Goal: Information Seeking & Learning: Learn about a topic

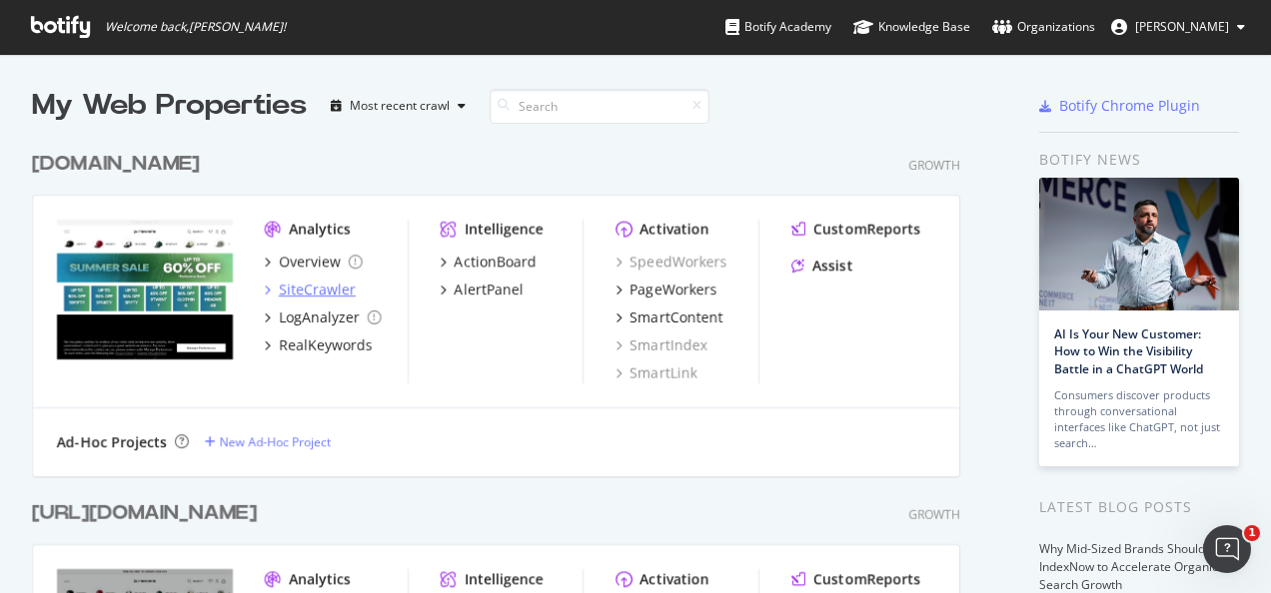
click at [322, 293] on div "SiteCrawler" at bounding box center [317, 290] width 77 height 20
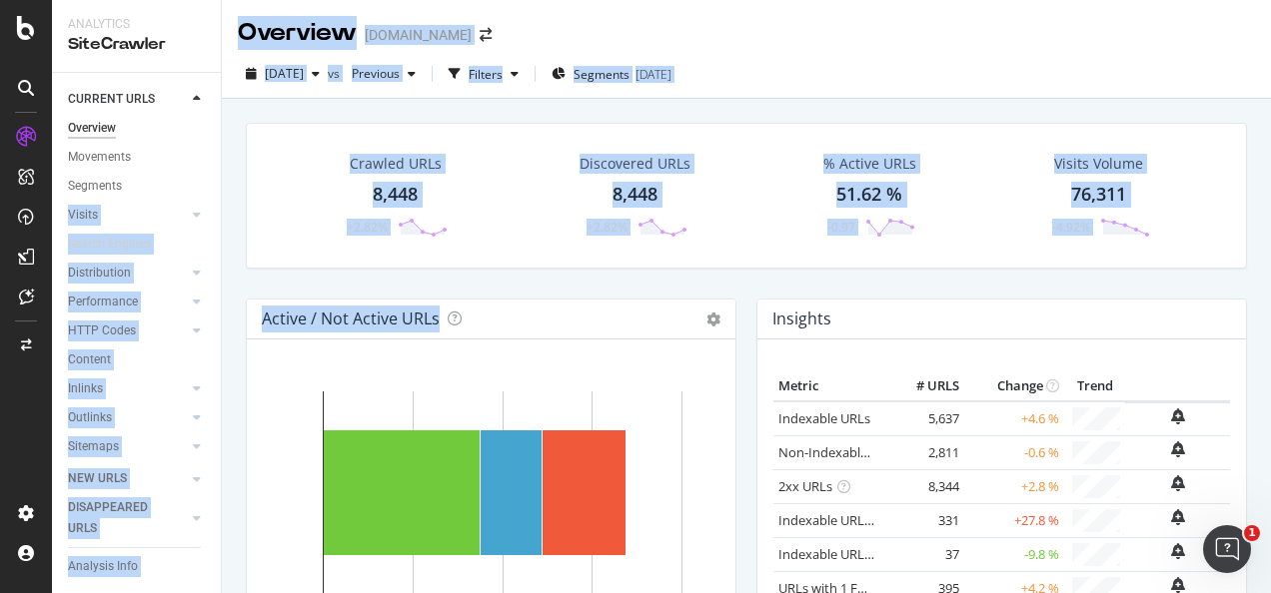
drag, startPoint x: 512, startPoint y: 313, endPoint x: 141, endPoint y: 171, distance: 396.9
click at [141, 171] on div "Analytics SiteCrawler CURRENT URLS Overview Movements Segments Visits Analysis …" at bounding box center [661, 296] width 1219 height 593
drag, startPoint x: 141, startPoint y: 171, endPoint x: 176, endPoint y: 350, distance: 182.2
click at [85, 314] on div "Performance" at bounding box center [144, 302] width 153 height 29
click at [306, 251] on div "Crawled URLs 8,448 +2.82% Discovered URLs 8,448 +2.82% % Active URLs 51.62 % -0…" at bounding box center [746, 196] width 1001 height 146
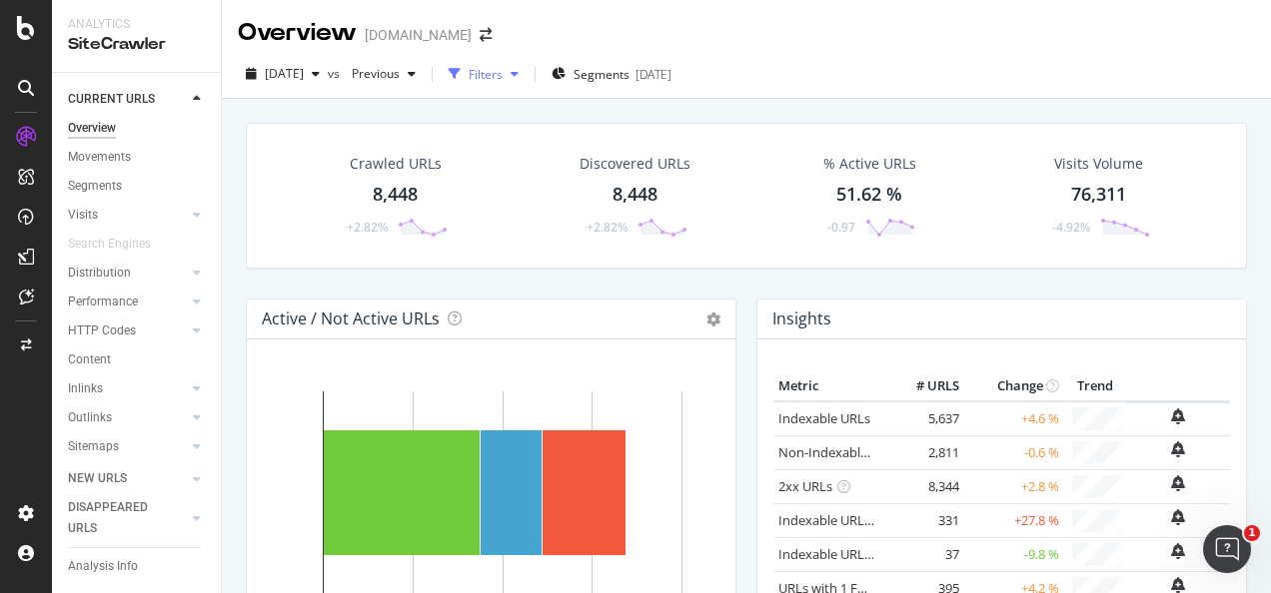
click at [461, 77] on icon "button" at bounding box center [455, 74] width 12 height 12
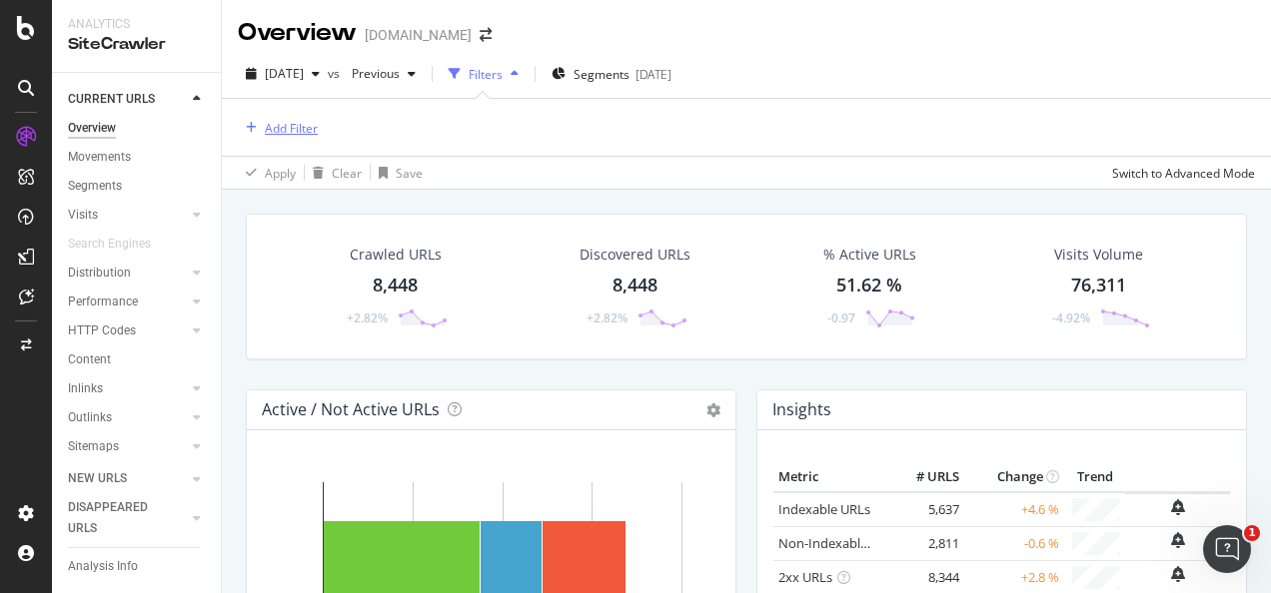
click at [310, 120] on div "Add Filter" at bounding box center [291, 128] width 53 height 17
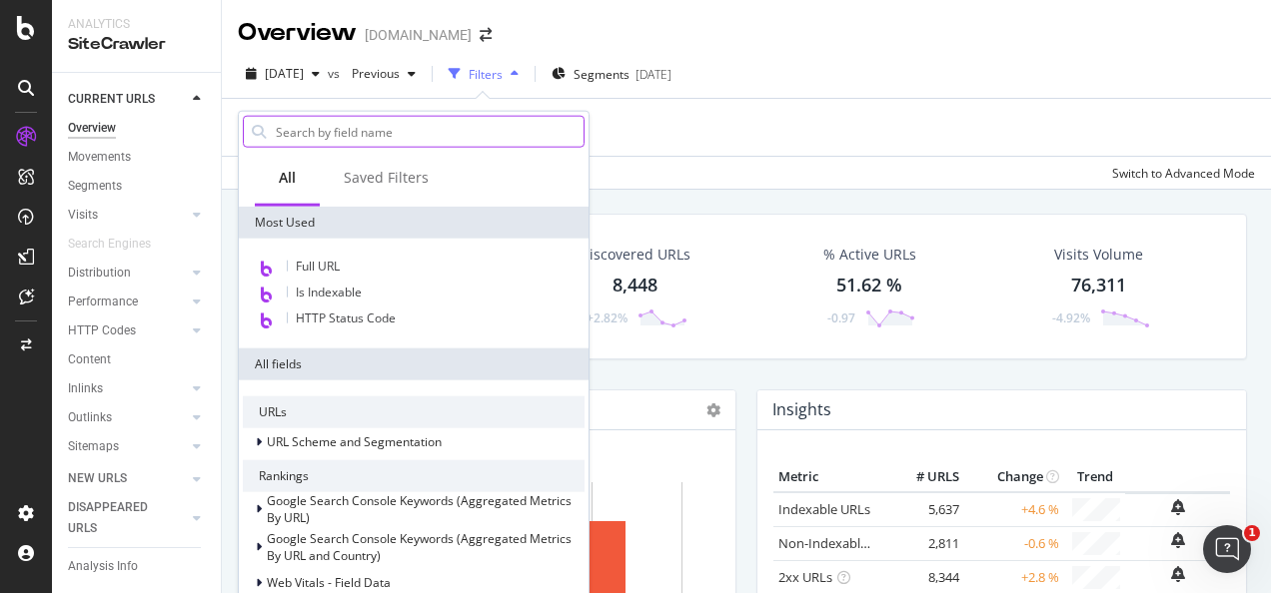
click at [328, 124] on input "text" at bounding box center [429, 132] width 310 height 30
type input "s"
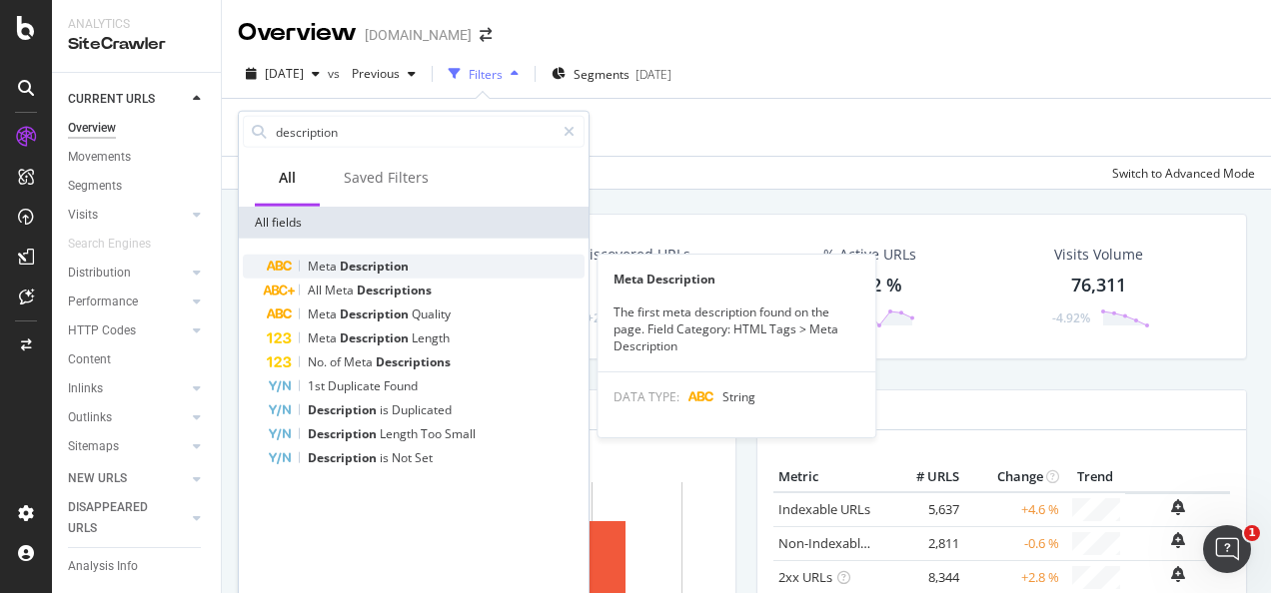
type input "description"
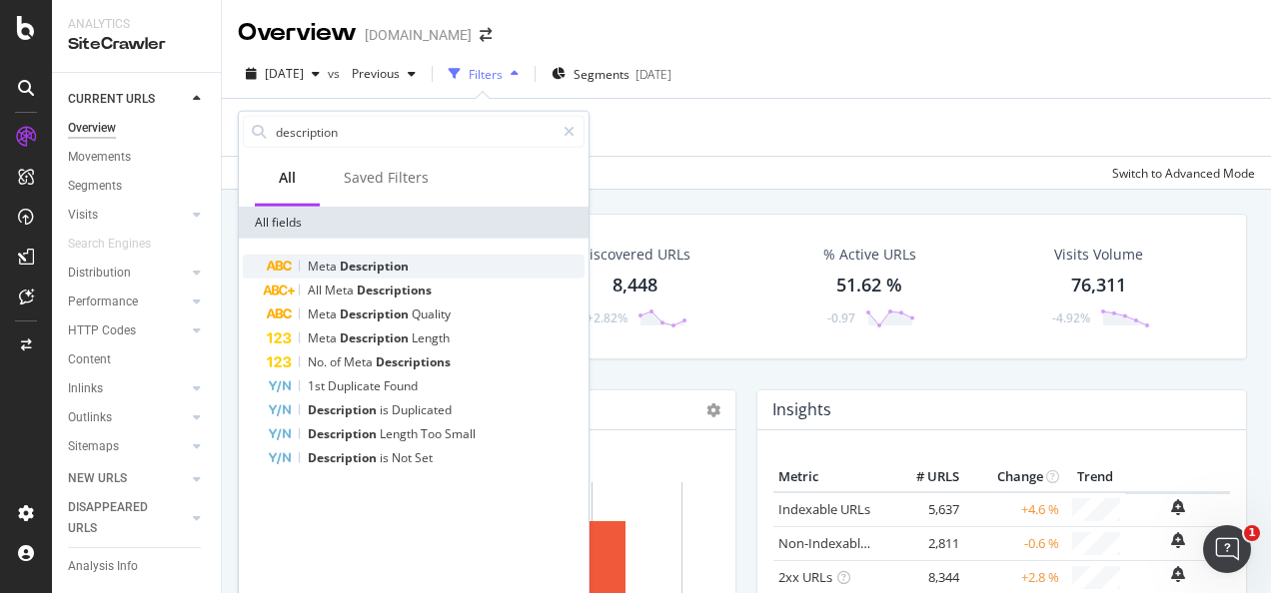
click at [362, 272] on span "Description" at bounding box center [374, 266] width 69 height 17
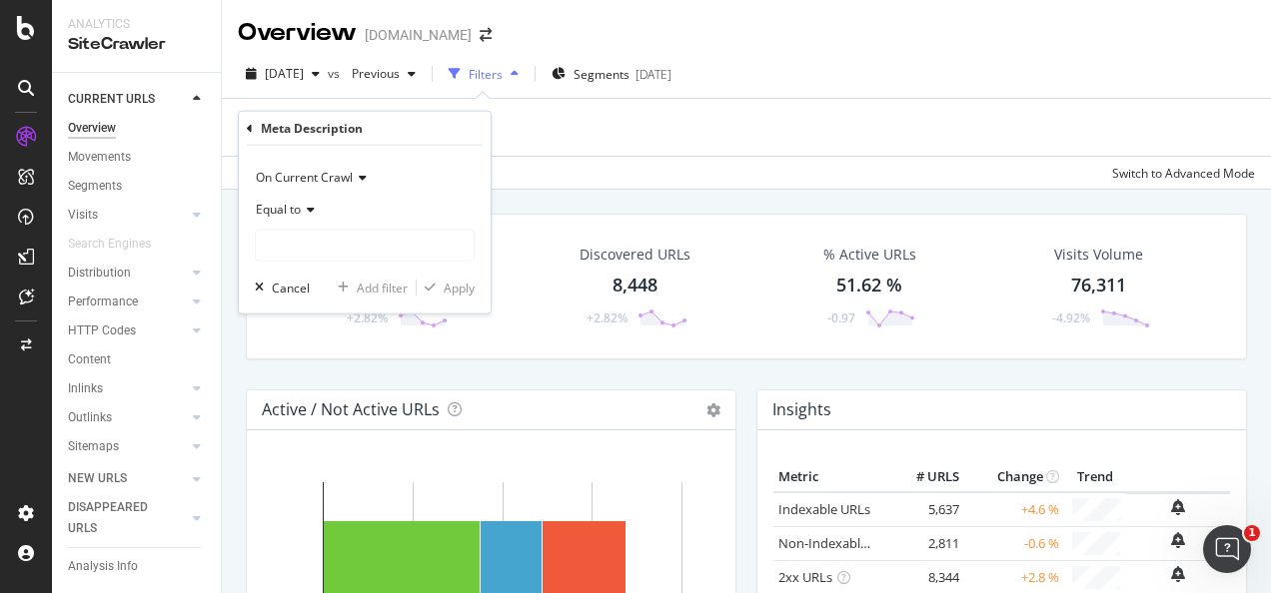
click at [252, 130] on icon at bounding box center [250, 128] width 6 height 12
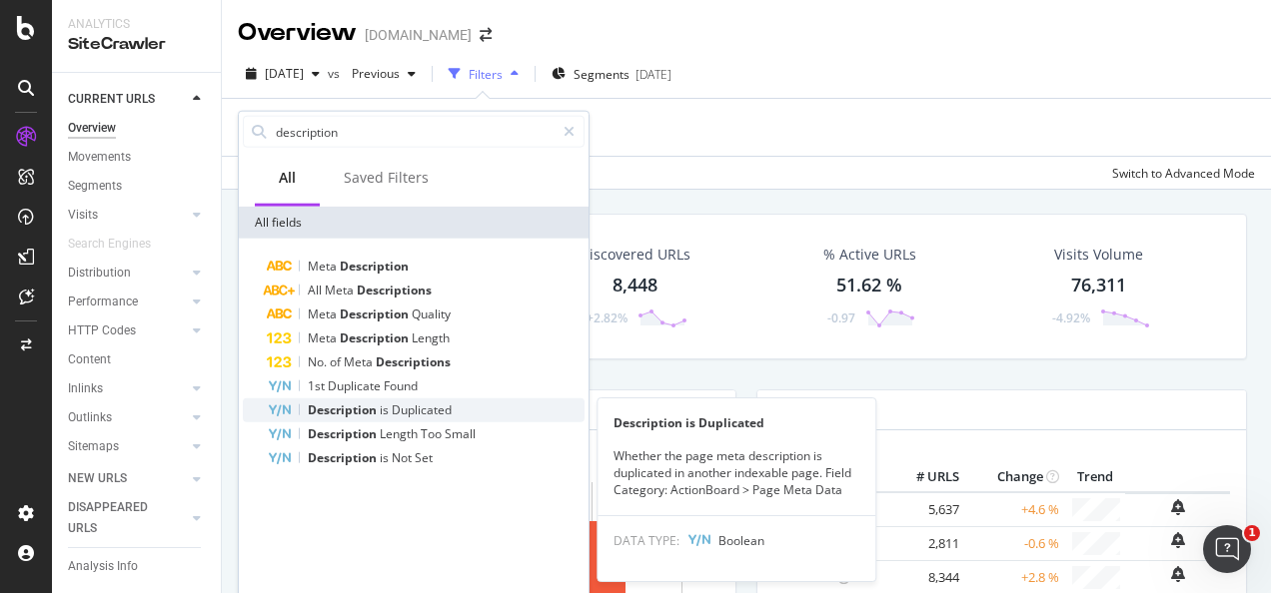
click at [430, 416] on span "Duplicated" at bounding box center [422, 410] width 60 height 17
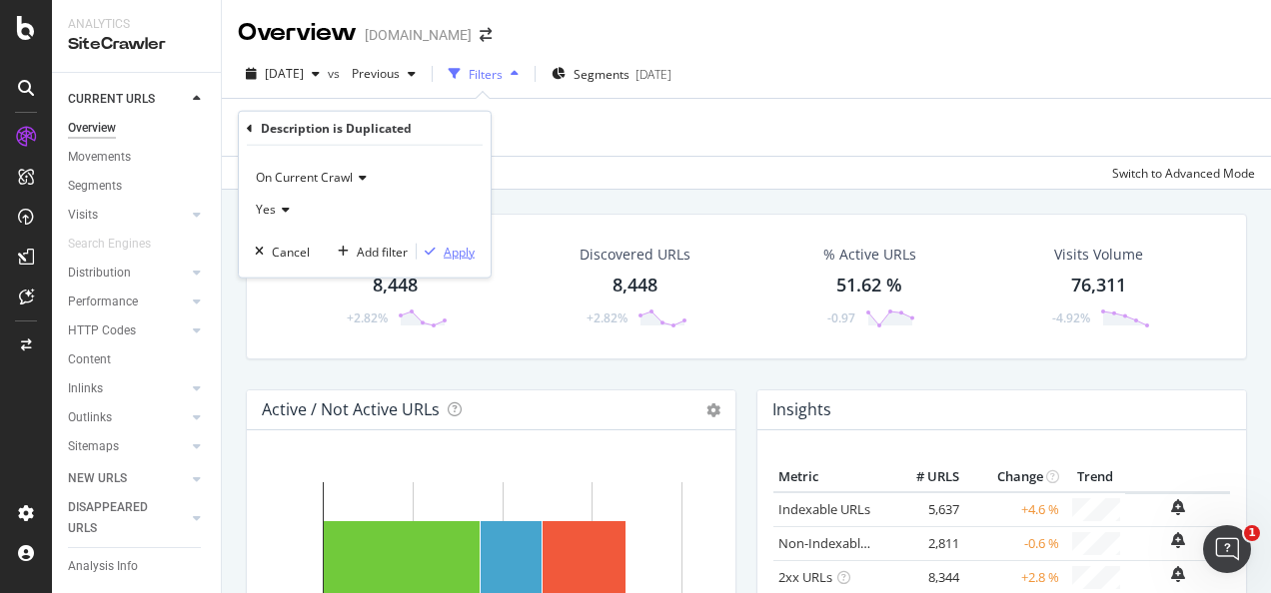
click at [442, 258] on div "Apply" at bounding box center [446, 252] width 58 height 18
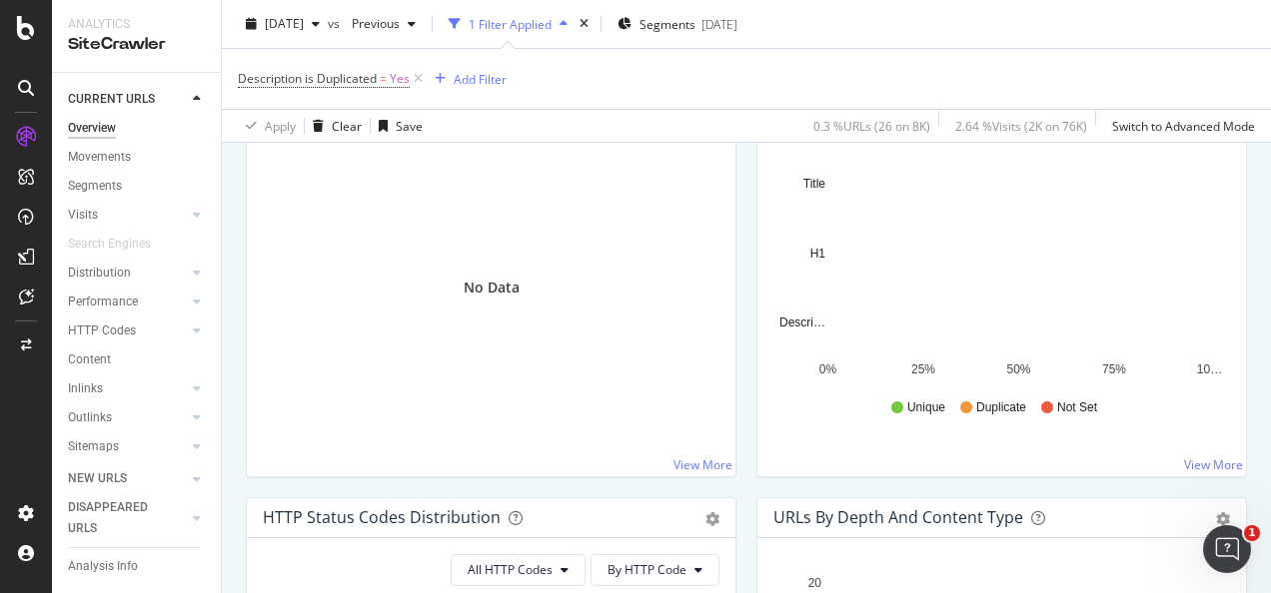
scroll to position [741, 0]
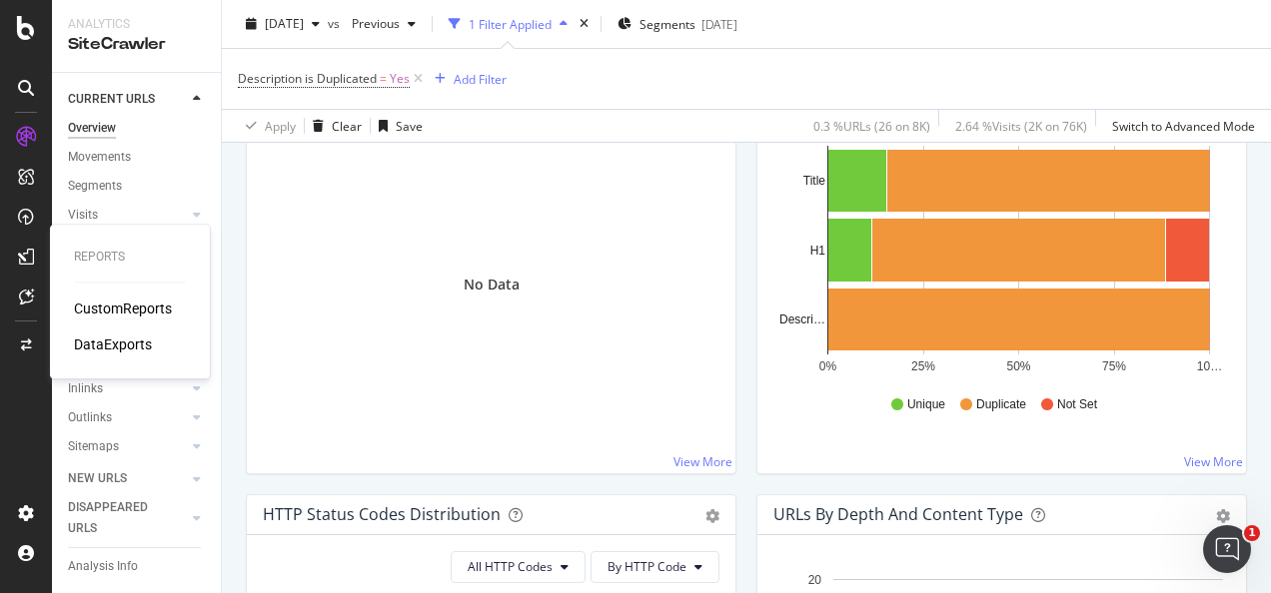
click at [82, 302] on div "CustomReports" at bounding box center [123, 309] width 98 height 20
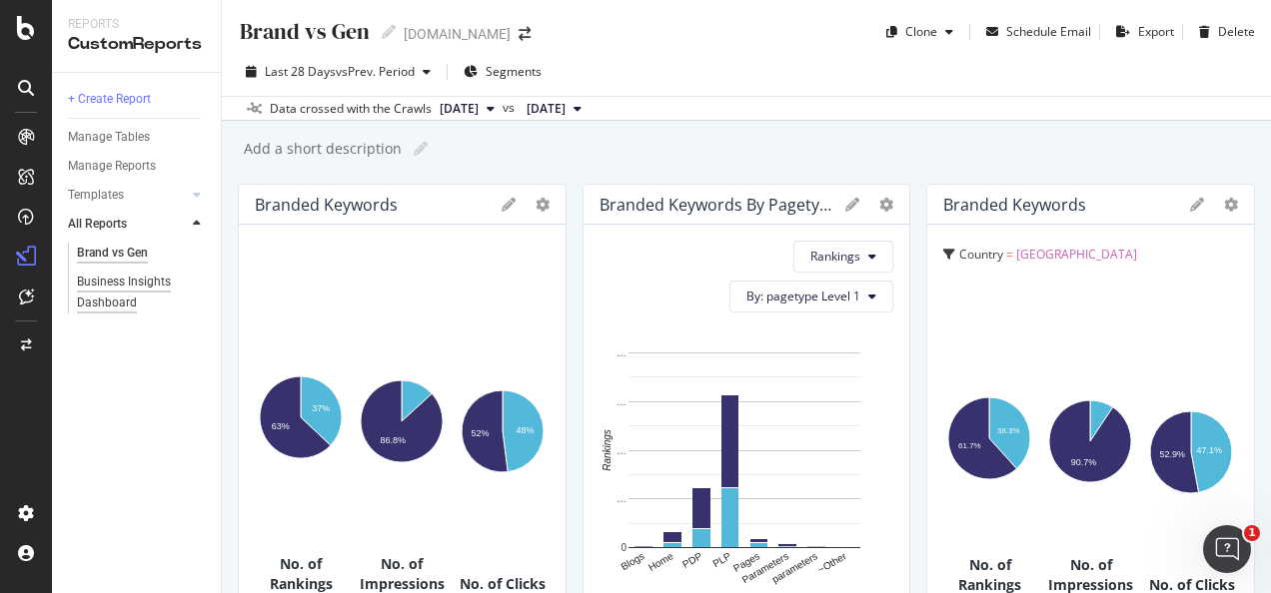
click at [127, 287] on div "Business Insights Dashboard" at bounding box center [134, 293] width 115 height 42
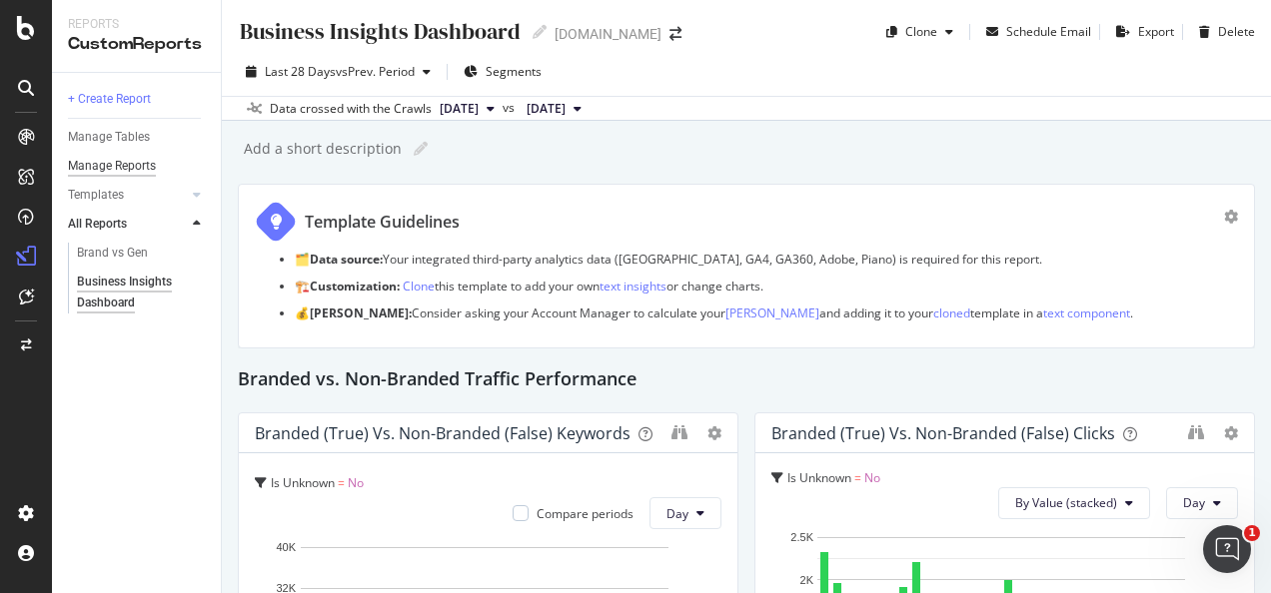
click at [112, 156] on div "Manage Reports" at bounding box center [112, 166] width 88 height 21
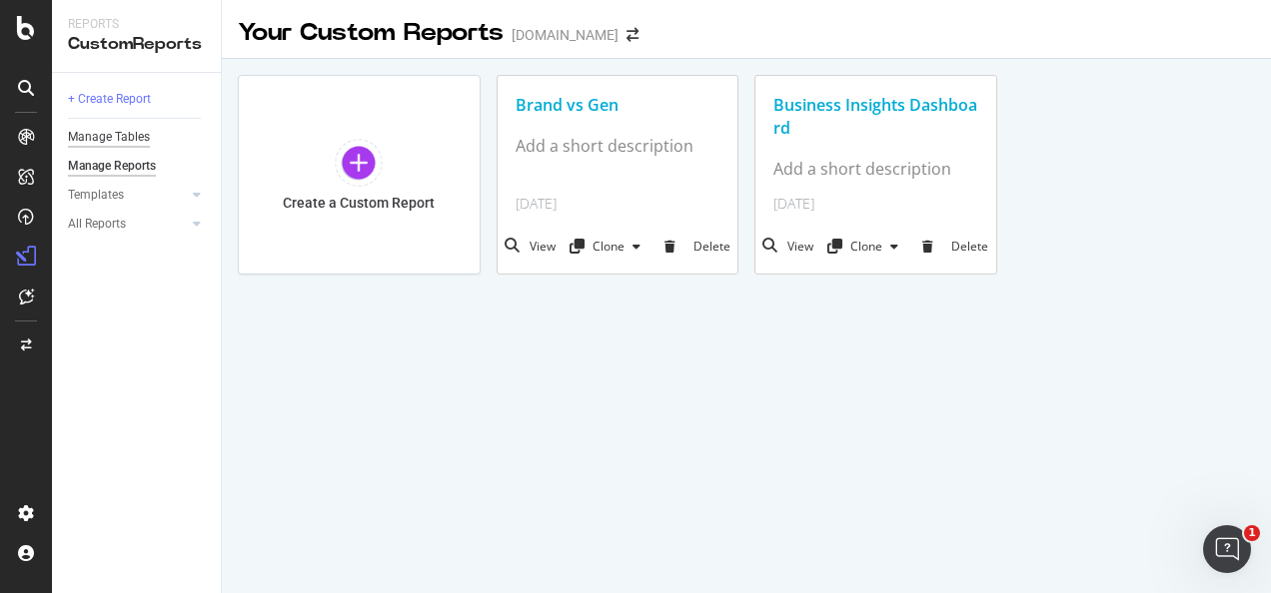
click at [107, 136] on div "Manage Tables" at bounding box center [109, 137] width 82 height 21
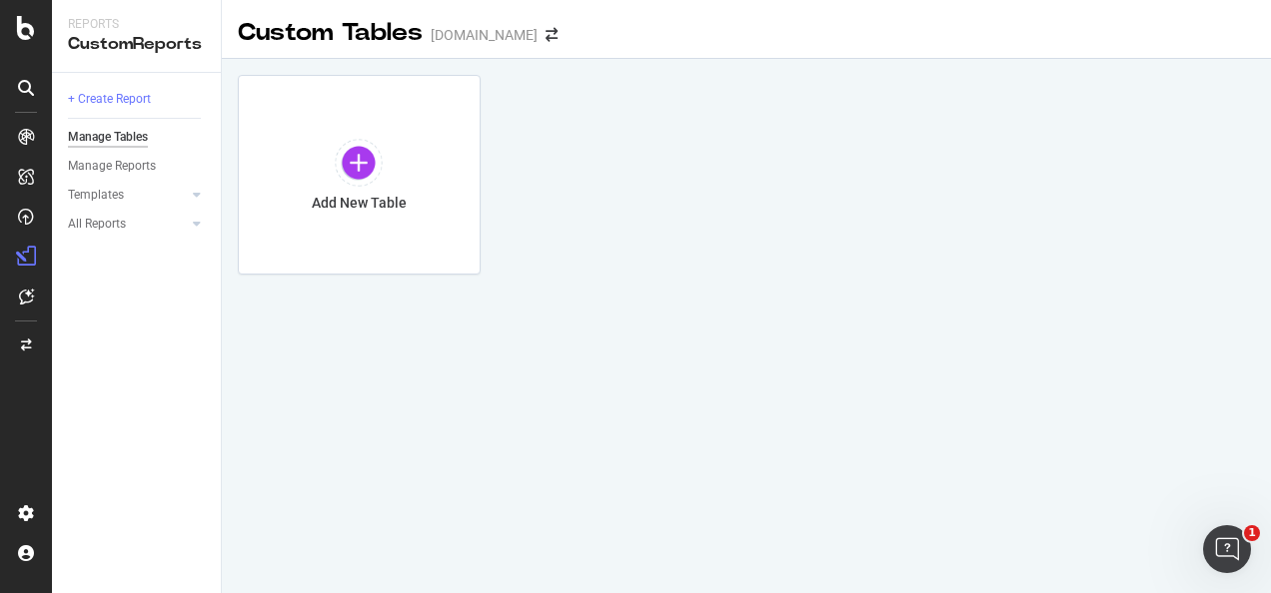
click at [754, 563] on div "Custom Tables [DOMAIN_NAME] Add New Table" at bounding box center [746, 296] width 1049 height 593
click at [26, 163] on div at bounding box center [26, 177] width 32 height 32
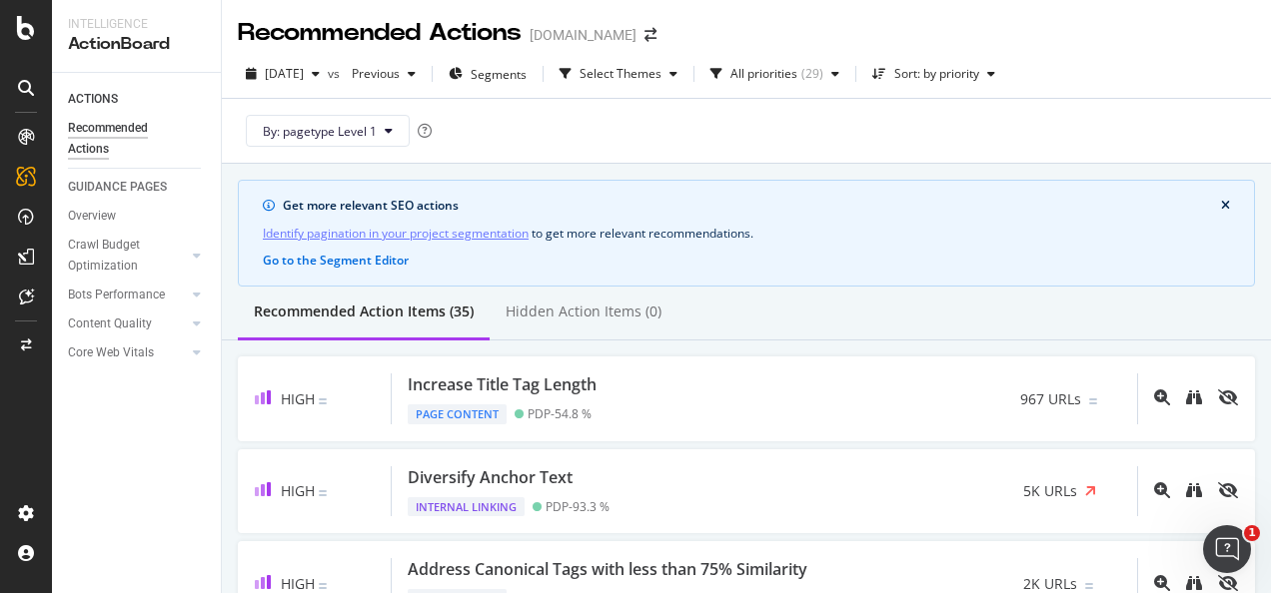
click at [1191, 328] on div "Recommended Action Items (35) Hidden Action Items (0)" at bounding box center [746, 314] width 1049 height 54
click at [636, 42] on div "[DOMAIN_NAME]" at bounding box center [582, 35] width 107 height 20
click at [656, 36] on icon "arrow-right-arrow-left" at bounding box center [650, 35] width 12 height 14
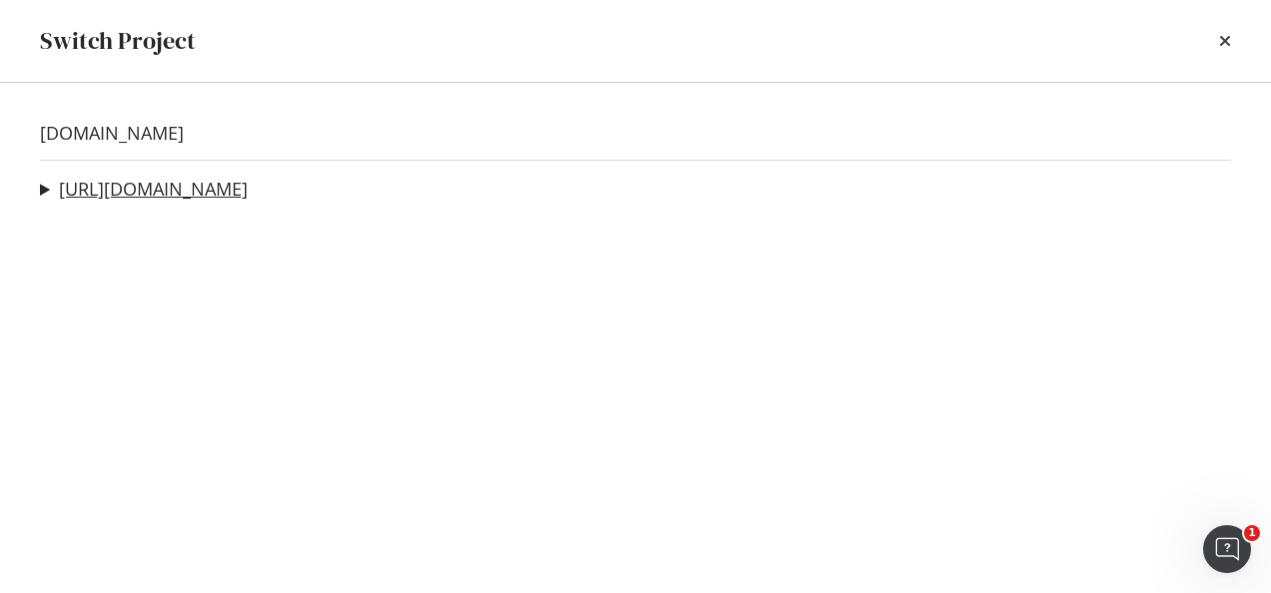
click at [248, 190] on link "[URL][DOMAIN_NAME]" at bounding box center [153, 189] width 189 height 21
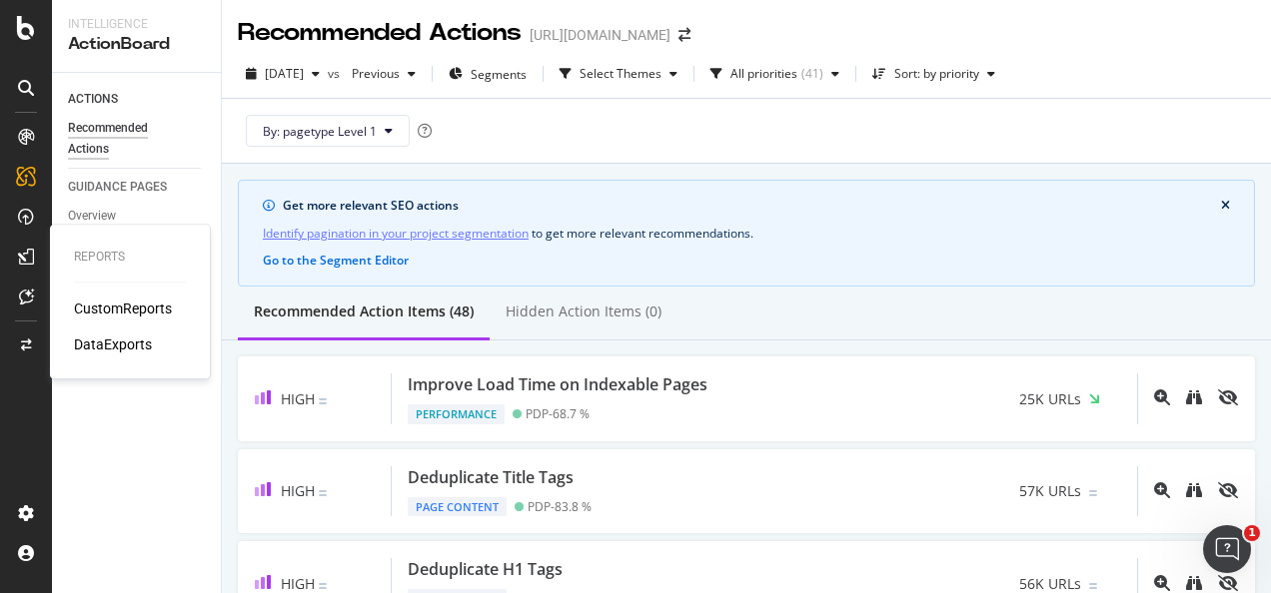
click at [113, 314] on div "CustomReports" at bounding box center [123, 309] width 98 height 20
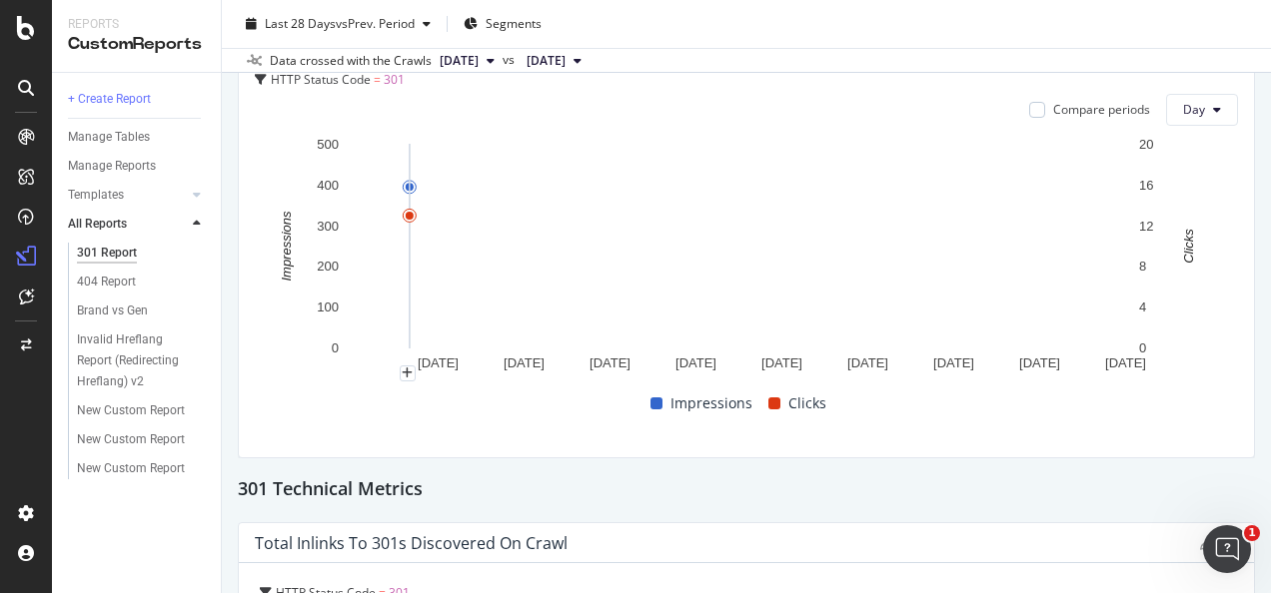
scroll to position [236, 0]
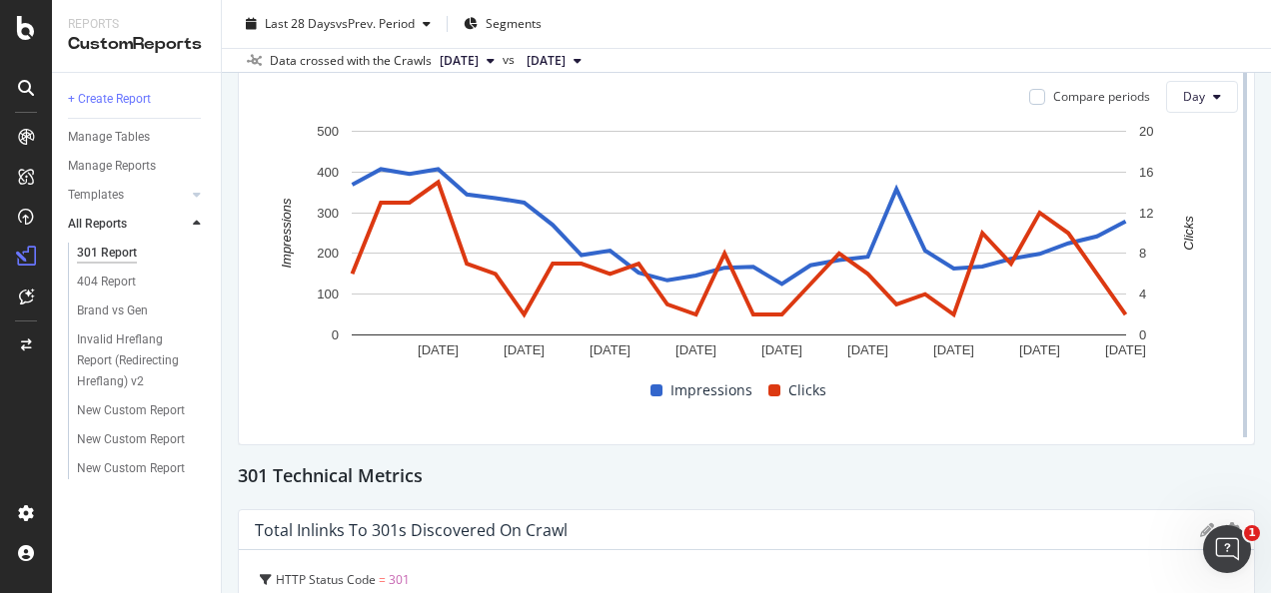
click at [1235, 421] on div at bounding box center [1245, 221] width 20 height 450
click at [1159, 428] on div "[DATE] [DATE] [DATE] [DATE] [DATE] [DATE] [DATE] [DATE] [DATE] 0 100 200 300 40…" at bounding box center [746, 275] width 983 height 308
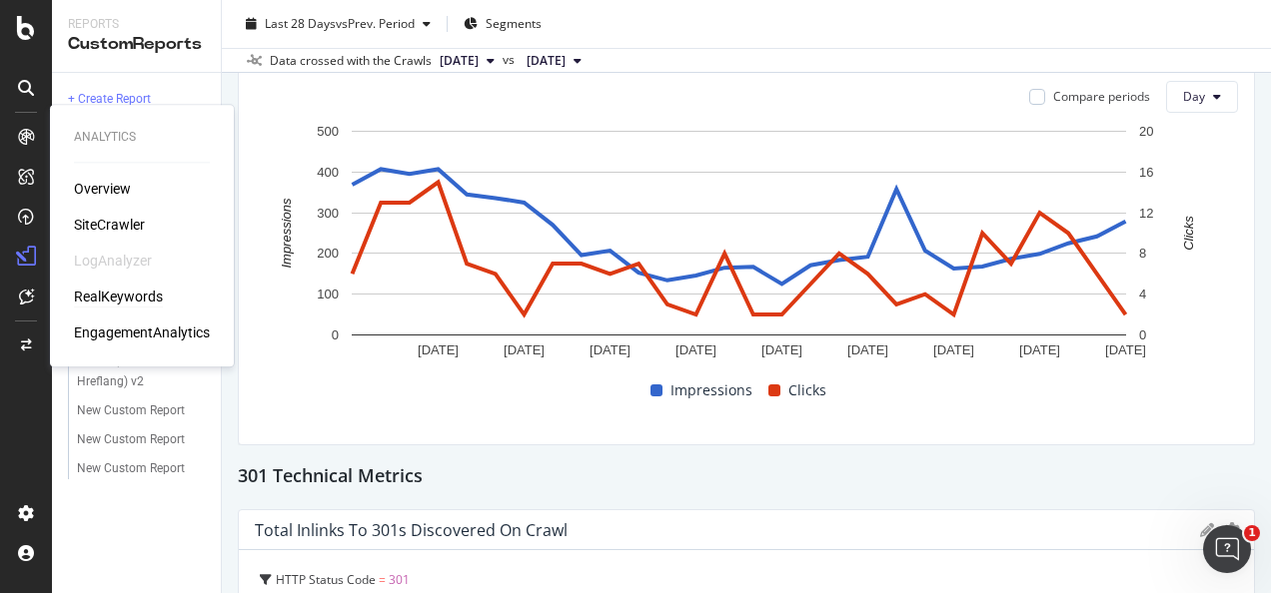
click at [123, 291] on div "RealKeywords" at bounding box center [118, 297] width 89 height 20
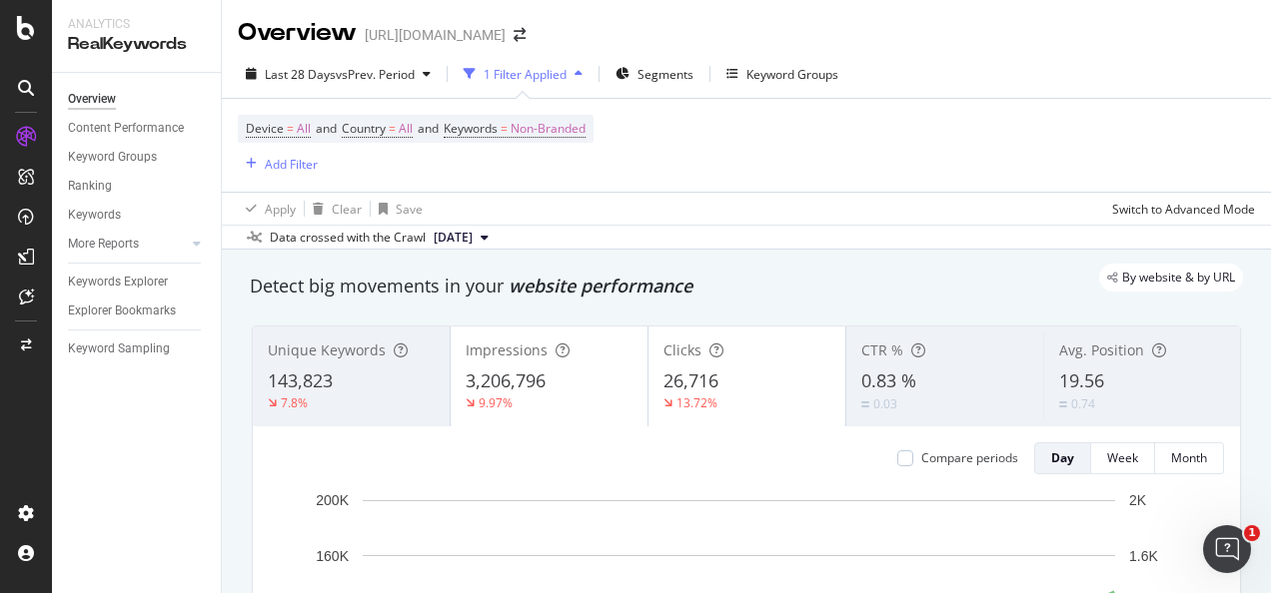
click at [1173, 409] on div "0.74" at bounding box center [1142, 404] width 166 height 19
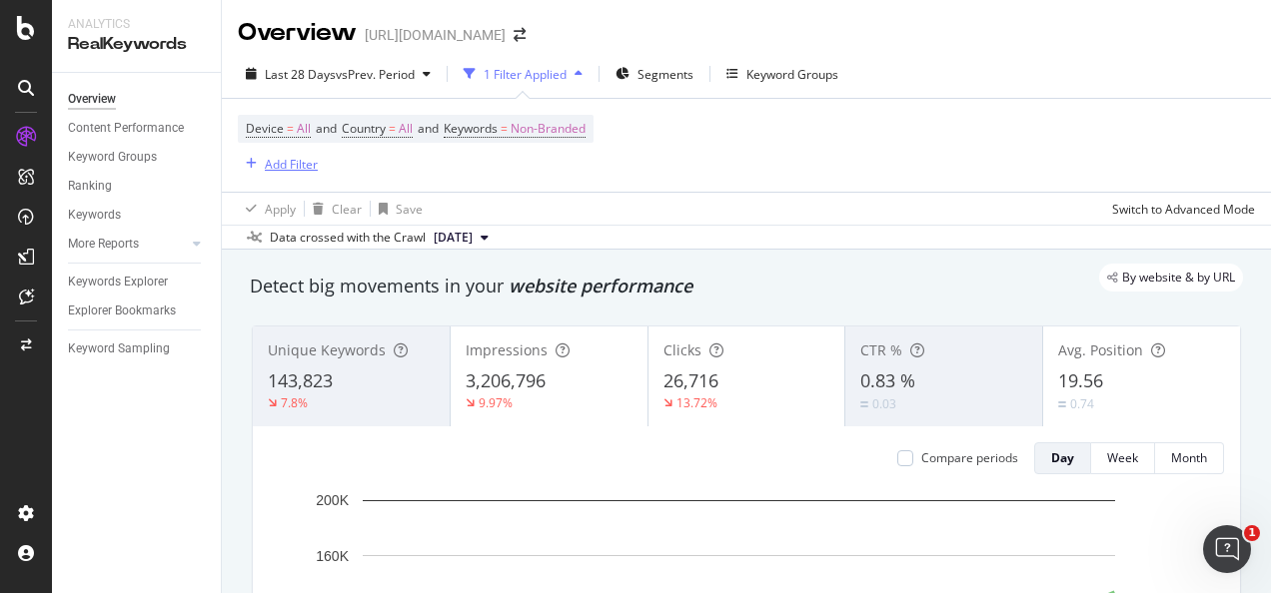
click at [272, 166] on div "Add Filter" at bounding box center [291, 164] width 53 height 17
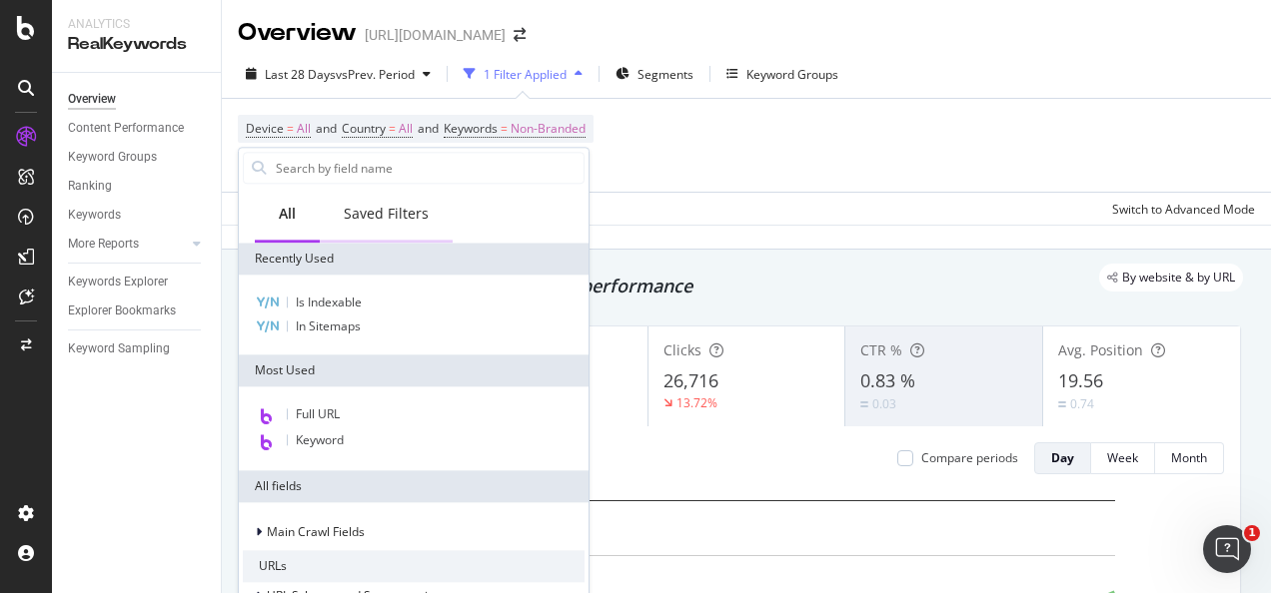
click at [387, 205] on div "Saved Filters" at bounding box center [386, 214] width 85 height 20
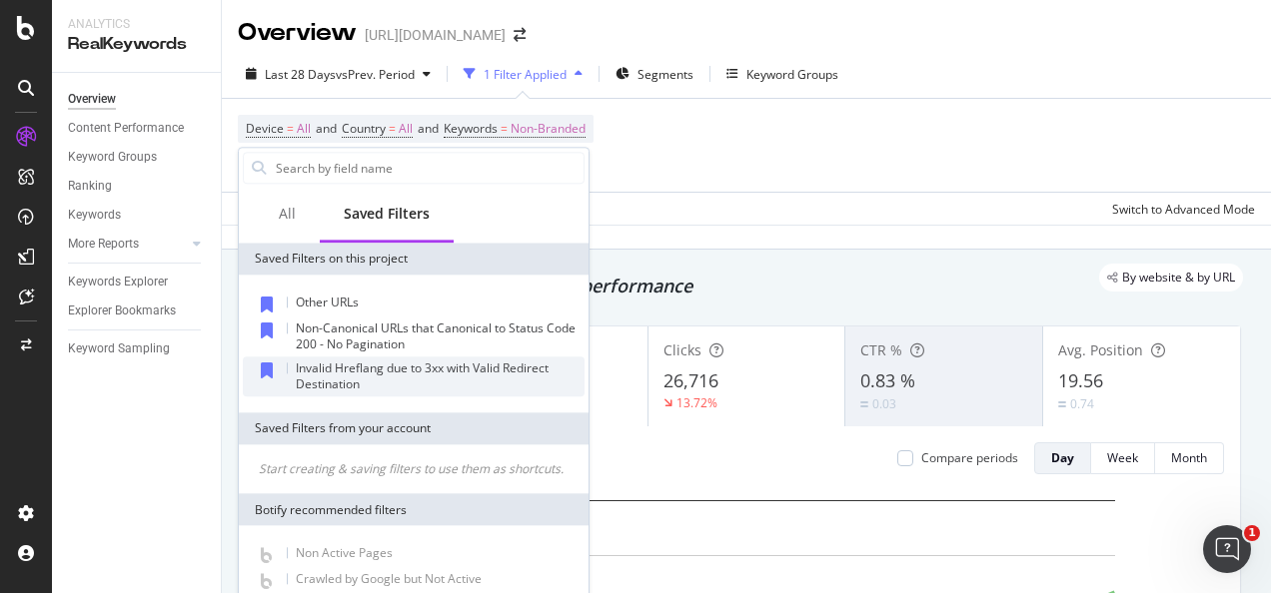
click at [376, 372] on span "Invalid Hreflang due to 3xx with Valid Redirect Destination" at bounding box center [422, 376] width 253 height 33
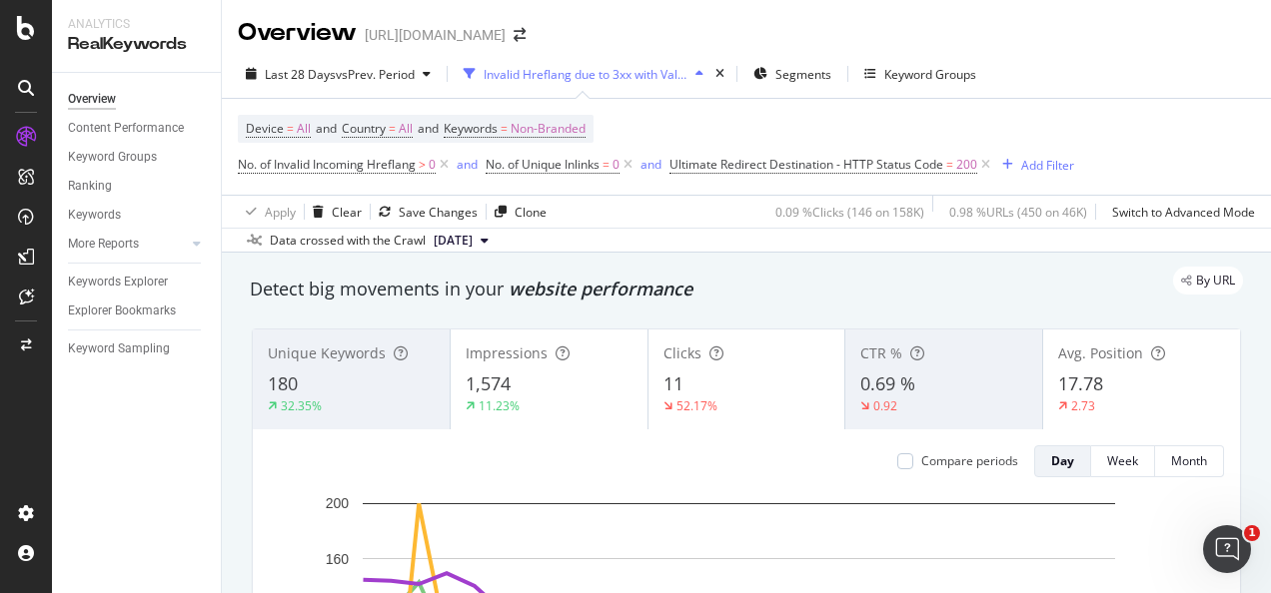
click at [1197, 385] on div "17.78" at bounding box center [1141, 385] width 167 height 26
